Goal: Navigation & Orientation: Find specific page/section

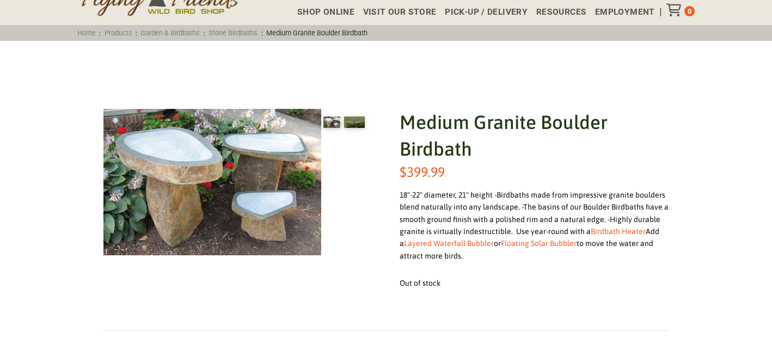
scroll to position [90, 0]
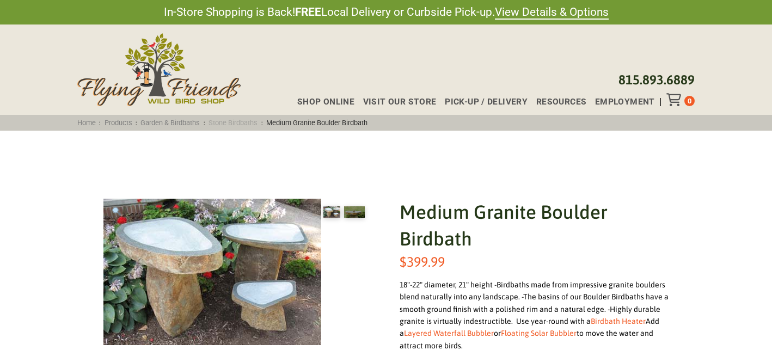
click at [248, 119] on link "Stone Birdbaths" at bounding box center [233, 123] width 56 height 8
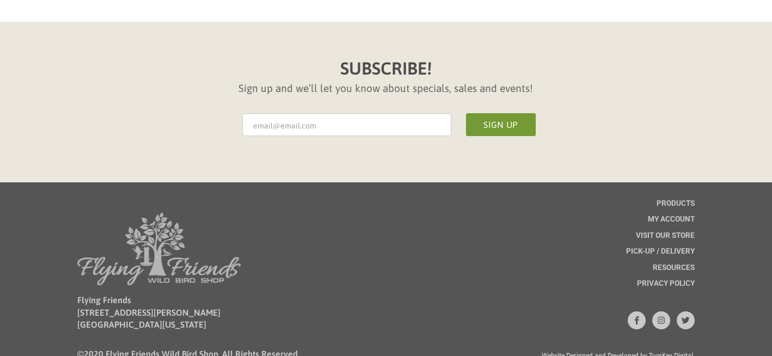
scroll to position [1744, 0]
